Goal: Task Accomplishment & Management: Complete application form

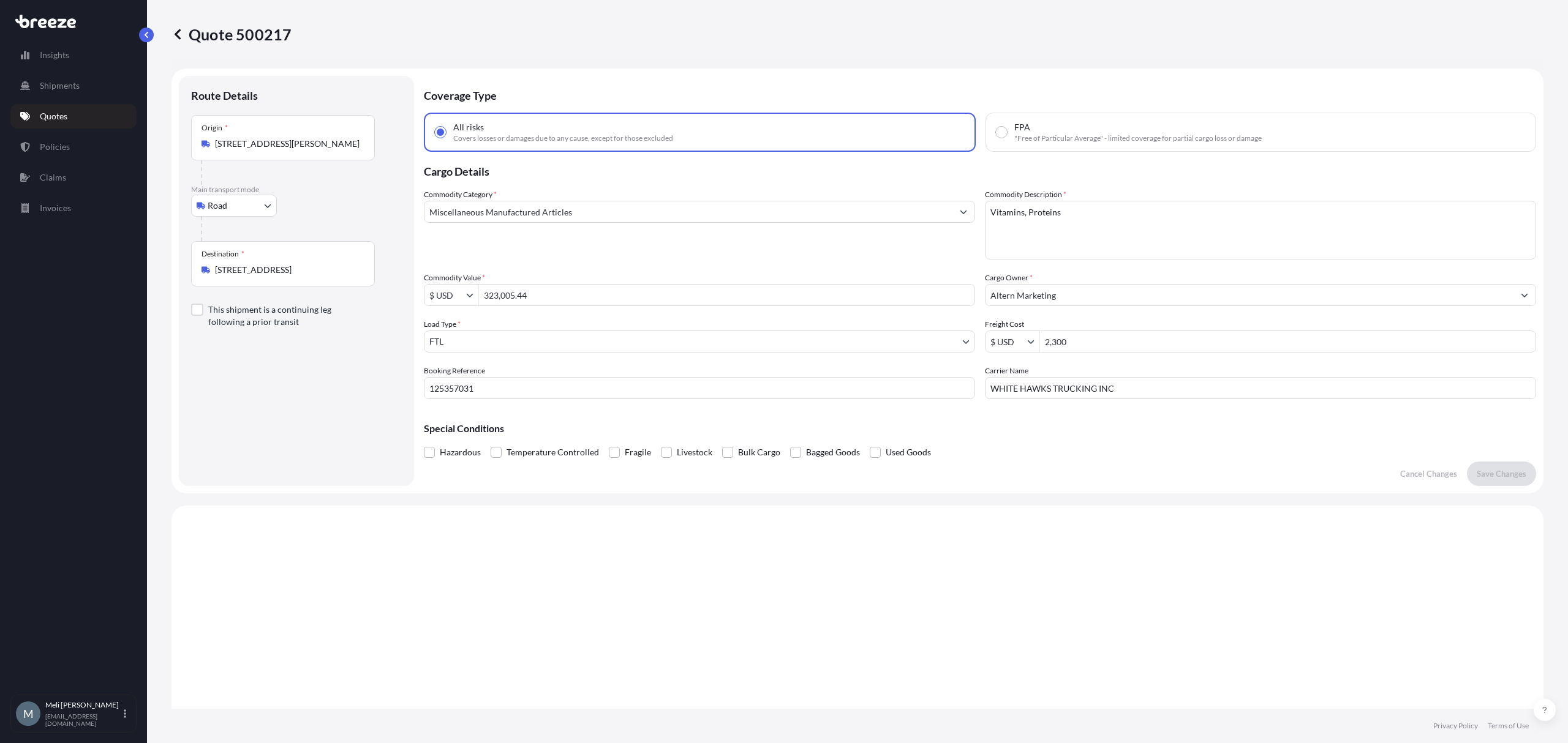
select select "Road"
select select "2"
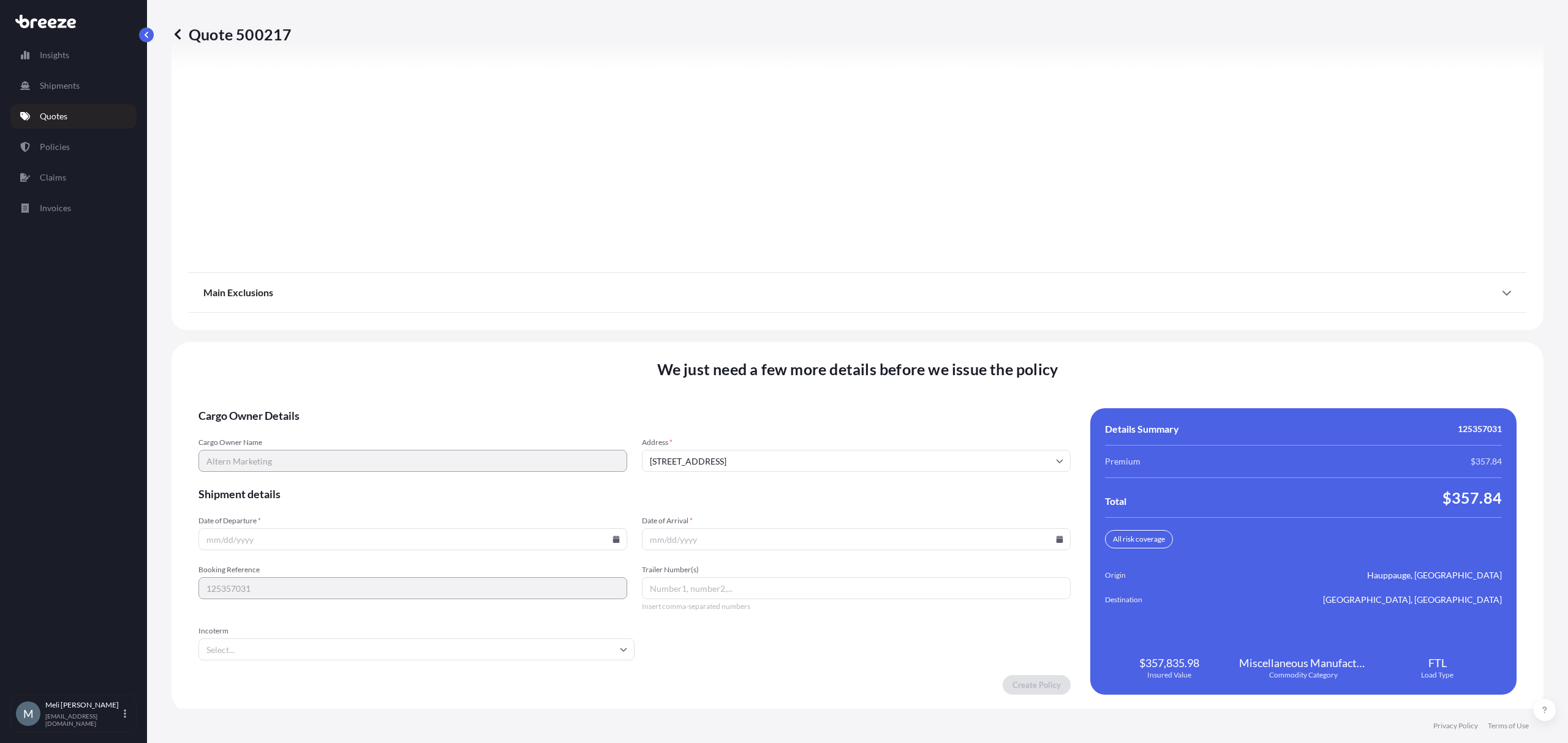
scroll to position [1394, 0]
click at [719, 590] on input "Trailer Number(s)" at bounding box center [856, 586] width 429 height 22
paste input "1317"
type input "1317"
click at [390, 542] on input "Date of Departure *" at bounding box center [413, 537] width 429 height 22
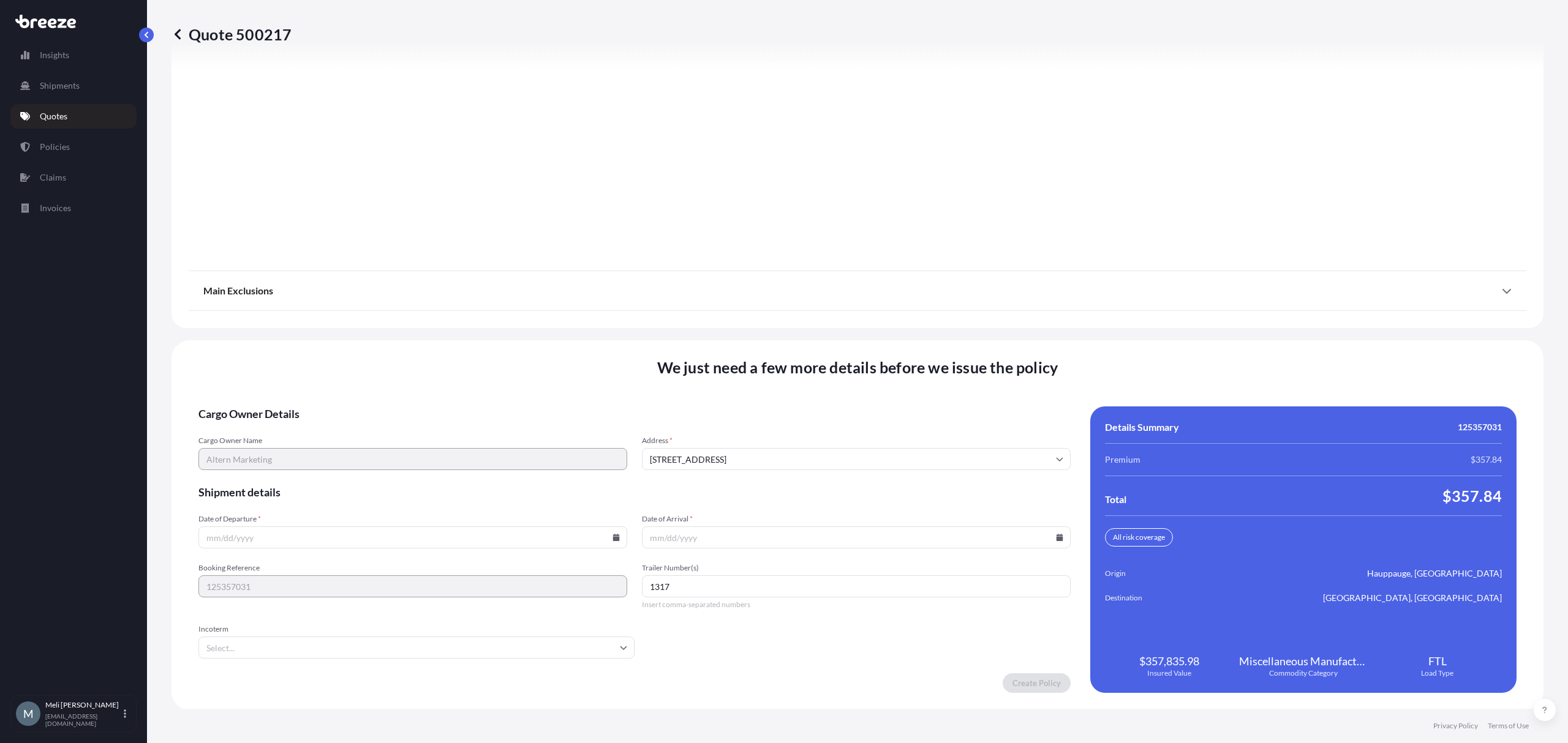
click at [611, 541] on input "Date of Departure *" at bounding box center [413, 537] width 429 height 22
click at [613, 536] on icon at bounding box center [616, 537] width 7 height 7
click at [356, 477] on button "30" at bounding box center [353, 474] width 20 height 20
type input "[DATE]"
click at [1046, 534] on input "Date of Arrival *" at bounding box center [856, 537] width 429 height 22
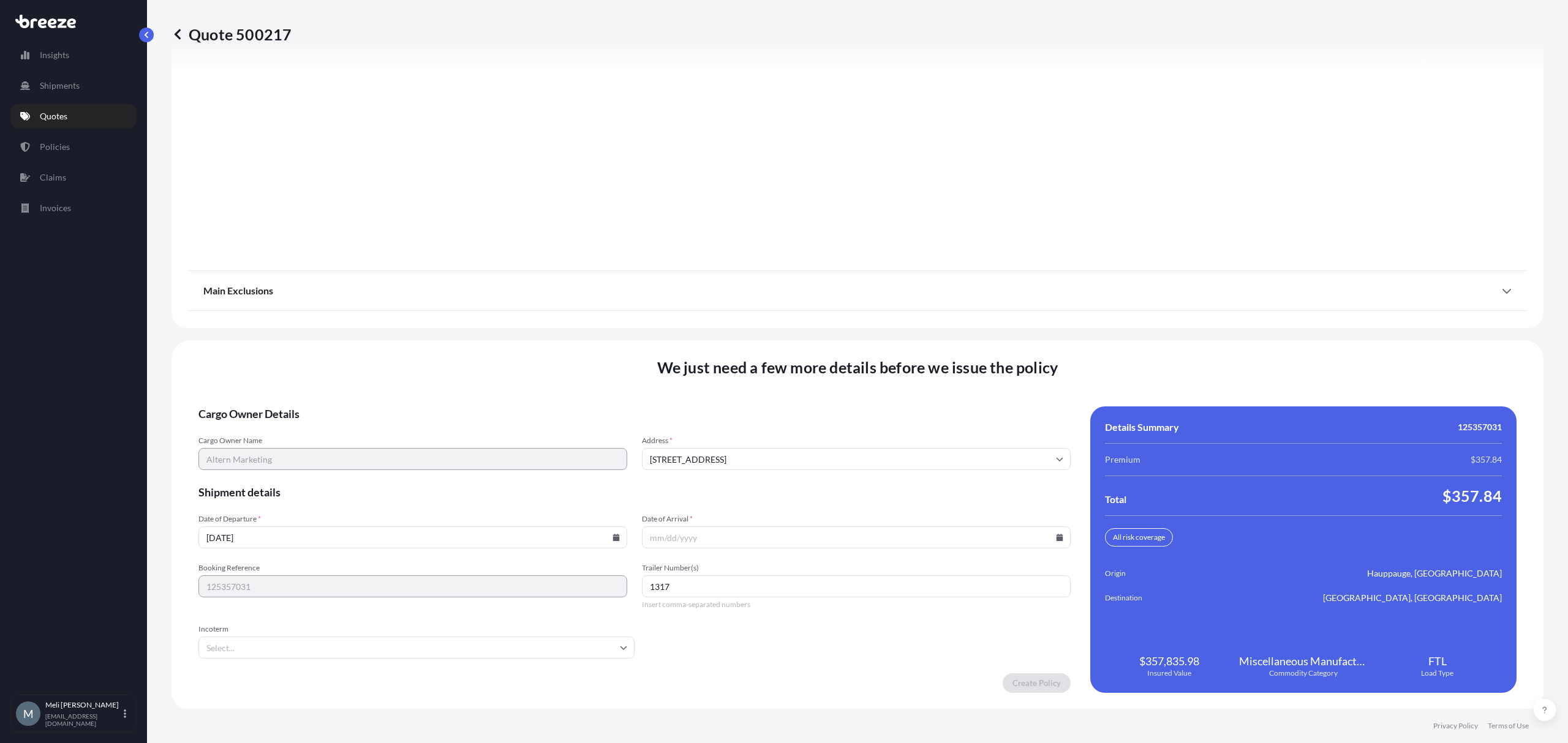
click at [1057, 534] on icon at bounding box center [1060, 537] width 7 height 7
click at [935, 327] on icon at bounding box center [933, 330] width 5 height 7
click at [795, 407] on button "7" at bounding box center [793, 405] width 20 height 20
type input "[DATE]"
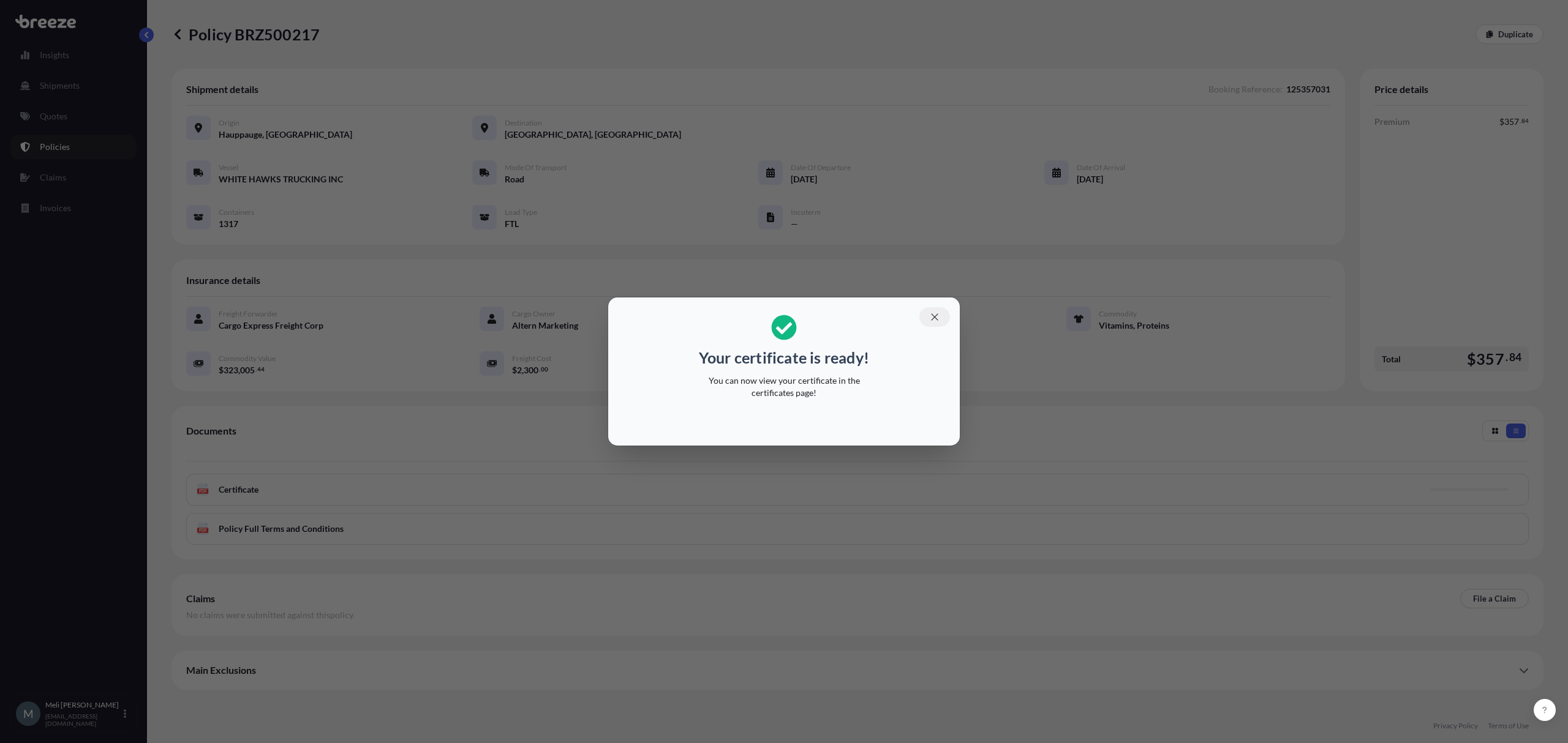
click at [932, 317] on icon "button" at bounding box center [934, 317] width 11 height 11
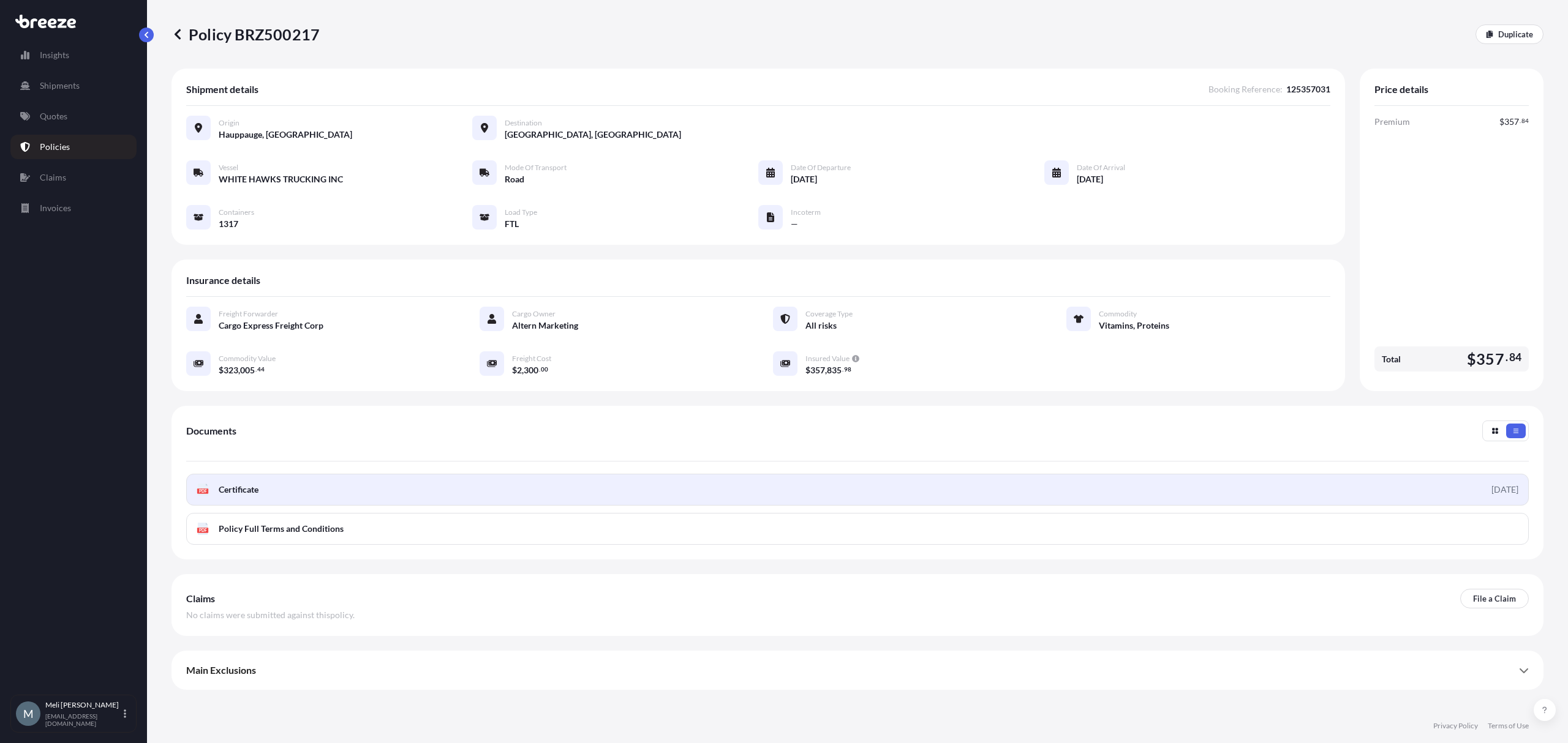
click at [873, 491] on link "PDF Certificate [DATE]" at bounding box center [857, 490] width 1342 height 32
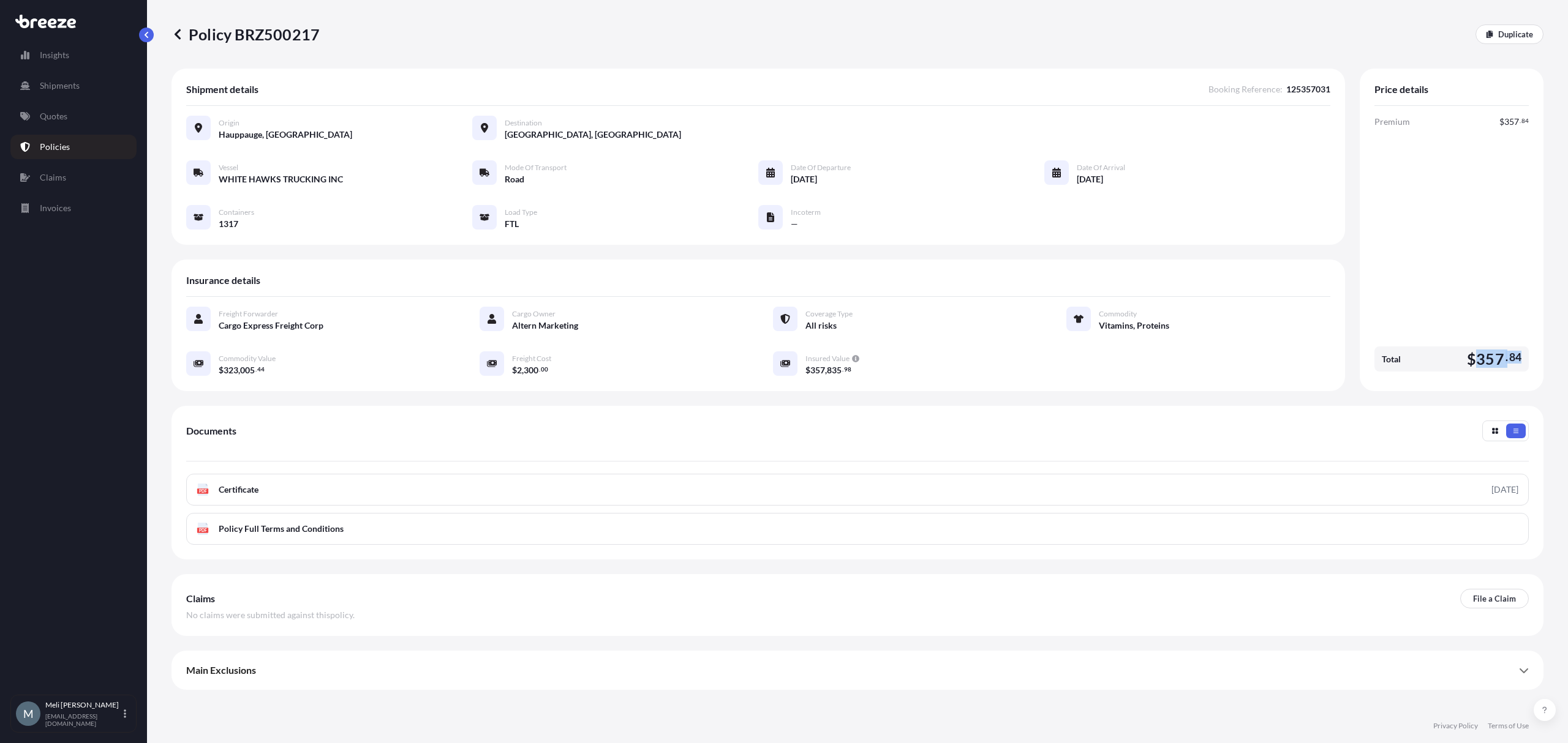
drag, startPoint x: 1519, startPoint y: 364, endPoint x: 1478, endPoint y: 364, distance: 41.0
click at [1478, 364] on span "$ 357 . 84" at bounding box center [1494, 359] width 54 height 16
copy span "357 . 84"
drag, startPoint x: 327, startPoint y: 28, endPoint x: 256, endPoint y: 32, distance: 71.1
click at [256, 32] on div "Policy BRZ500217 Duplicate" at bounding box center [857, 35] width 1372 height 20
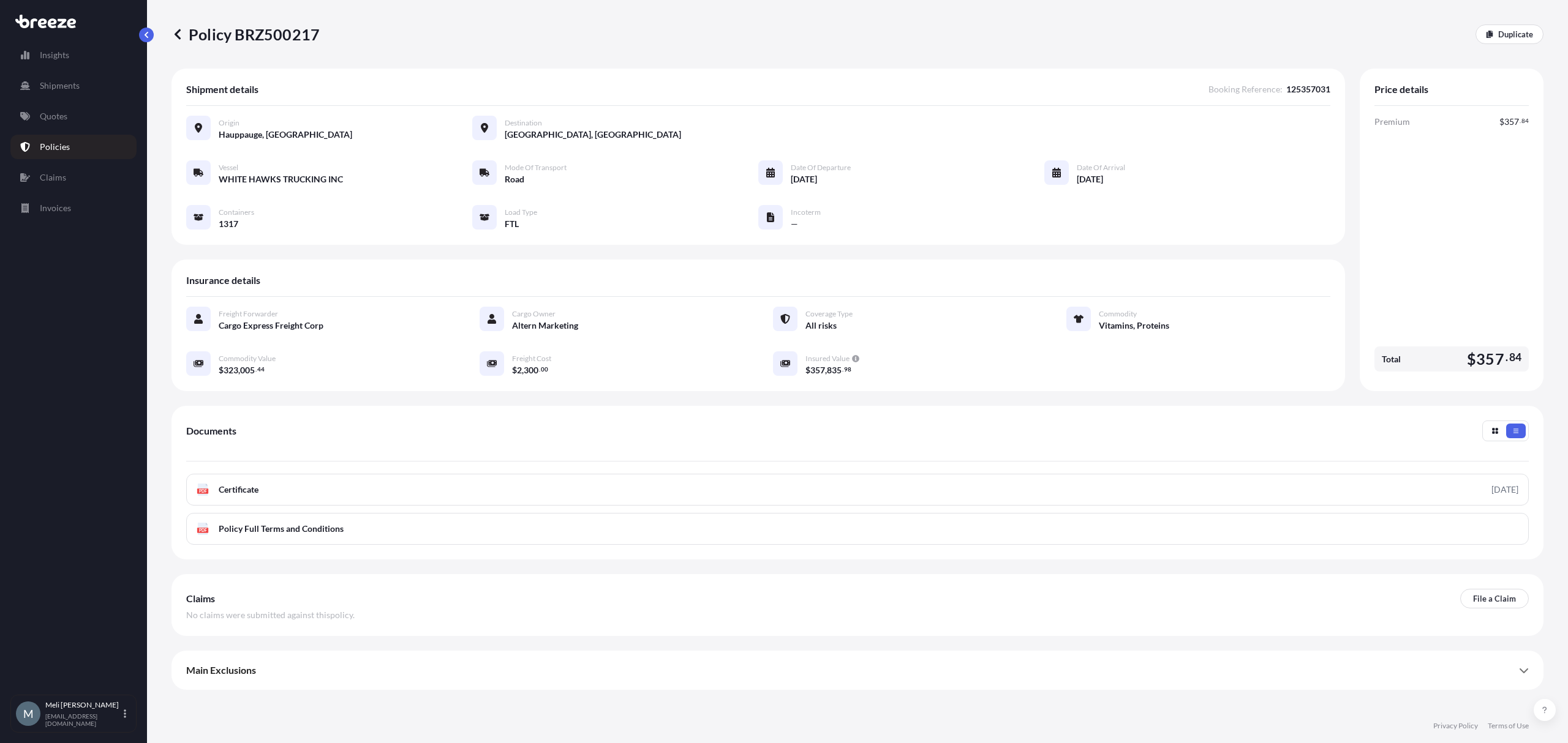
click at [262, 32] on p "Policy BRZ500217" at bounding box center [246, 35] width 148 height 20
click at [271, 33] on p "Policy BRZ500217" at bounding box center [246, 35] width 148 height 20
click at [321, 37] on div "Policy BRZ500217 Duplicate" at bounding box center [857, 35] width 1372 height 20
drag, startPoint x: 317, startPoint y: 35, endPoint x: 267, endPoint y: 35, distance: 50.0
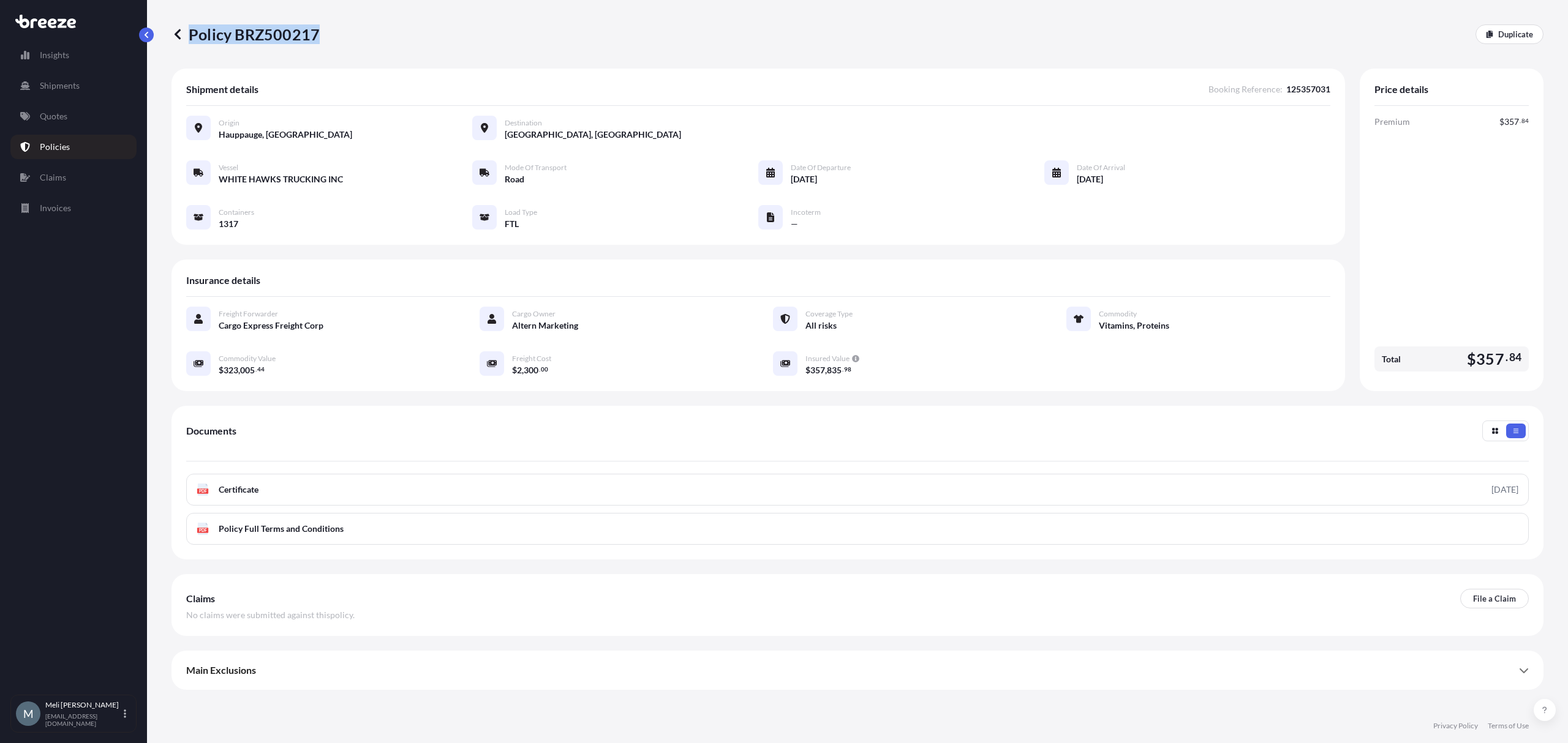
click at [267, 35] on div "Policy BRZ500217 Duplicate" at bounding box center [857, 35] width 1372 height 20
click at [322, 40] on div "Policy BRZ500217 Duplicate" at bounding box center [857, 35] width 1372 height 20
drag, startPoint x: 314, startPoint y: 25, endPoint x: 267, endPoint y: 25, distance: 47.0
click at [267, 25] on p "Policy BRZ500217" at bounding box center [246, 35] width 148 height 20
copy p "500217"
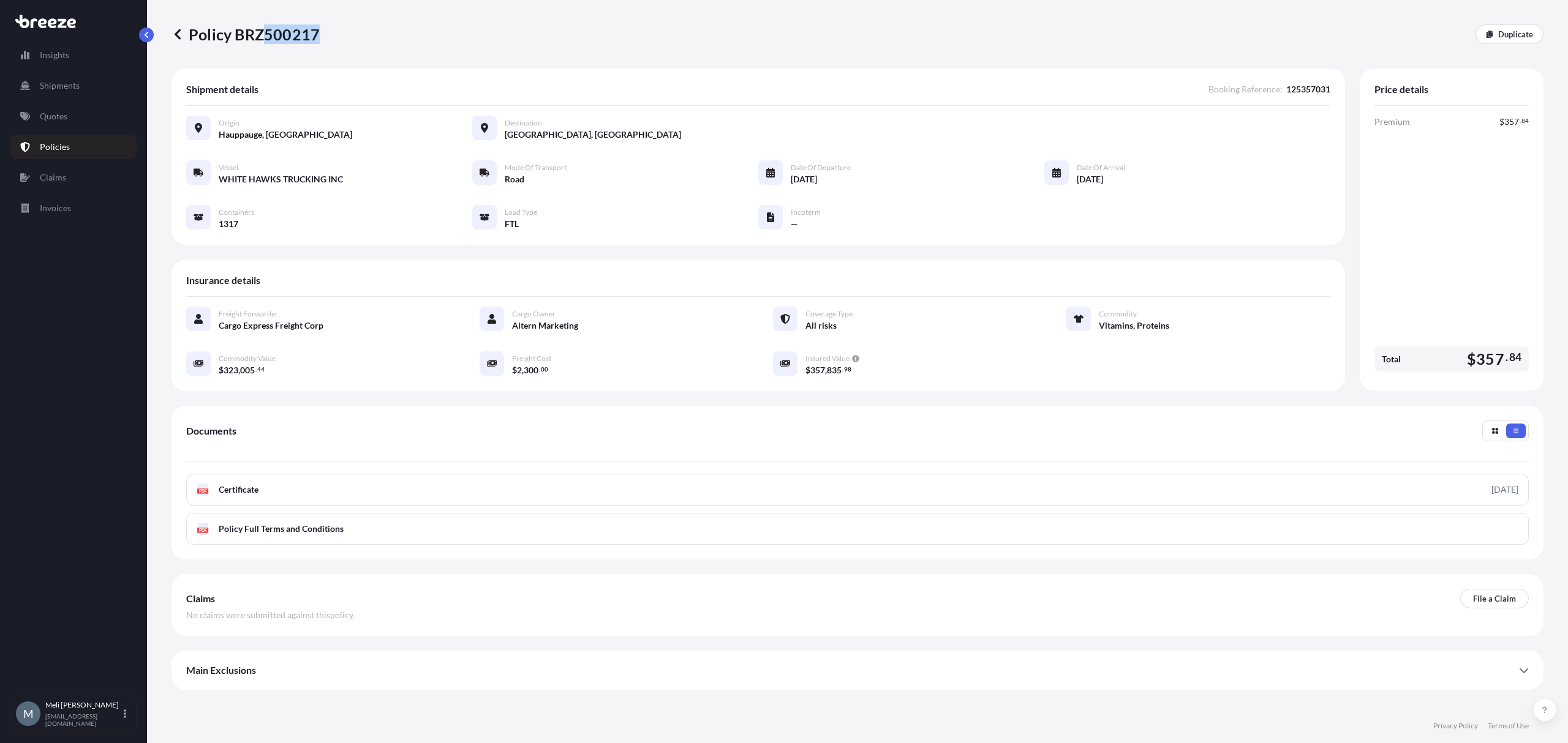
click at [294, 38] on p "Policy BRZ500217" at bounding box center [246, 35] width 148 height 20
